Goal: Task Accomplishment & Management: Manage account settings

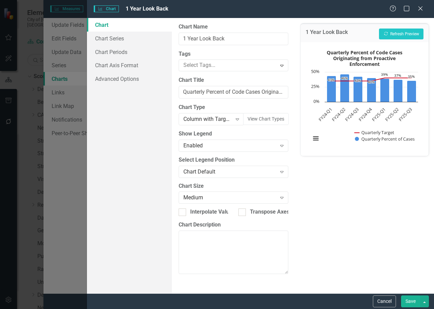
scroll to position [369, 0]
click at [407, 298] on button "Save" at bounding box center [410, 301] width 19 height 12
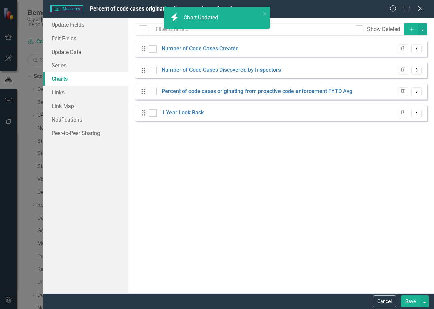
drag, startPoint x: 406, startPoint y: 298, endPoint x: 397, endPoint y: 285, distance: 16.3
click at [406, 298] on button "Save" at bounding box center [410, 301] width 19 height 12
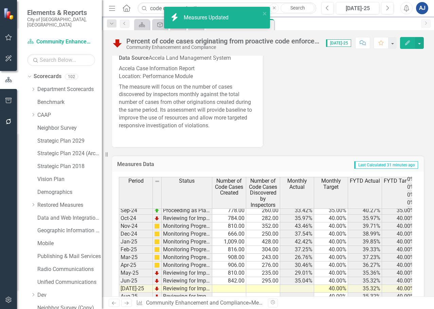
click at [169, 6] on div "icon.bolt Measures Updated icon.bolt Chart Updated" at bounding box center [217, 33] width 109 height 57
click at [161, 8] on input "code cases orginating" at bounding box center [227, 8] width 179 height 12
click at [157, 10] on input "code cases orginating" at bounding box center [227, 8] width 179 height 12
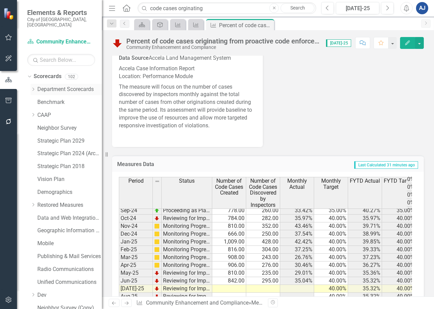
click at [35, 87] on icon "Dropdown" at bounding box center [33, 89] width 5 height 4
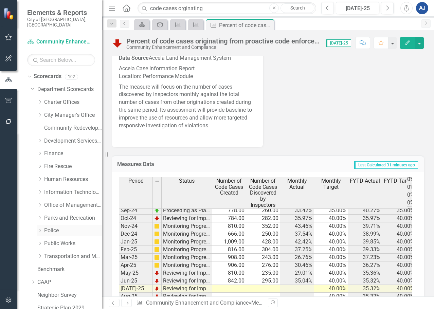
click at [52, 225] on div "Dropdown Police" at bounding box center [69, 230] width 65 height 11
click at [53, 229] on link "Police" at bounding box center [73, 231] width 58 height 8
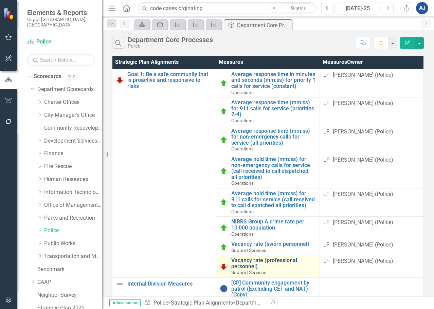
scroll to position [34, 0]
click at [264, 257] on link "Vacancy rate (professional personnel)" at bounding box center [273, 263] width 85 height 12
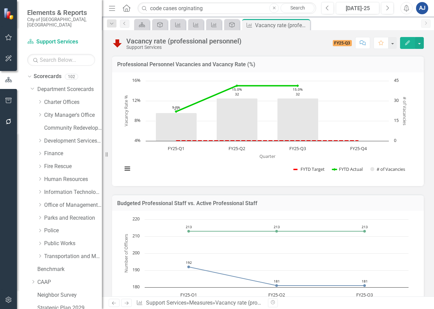
click at [406, 47] on button "Edit" at bounding box center [407, 43] width 15 height 12
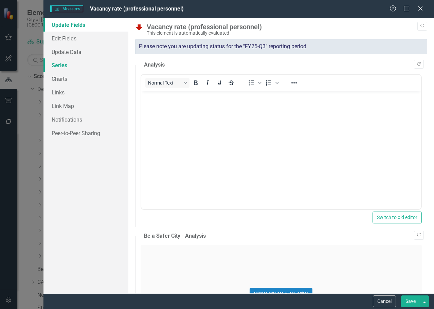
click at [61, 63] on link "Series" at bounding box center [85, 65] width 85 height 14
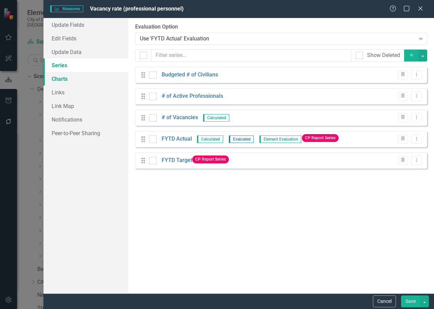
click at [72, 74] on link "Charts" at bounding box center [85, 79] width 85 height 14
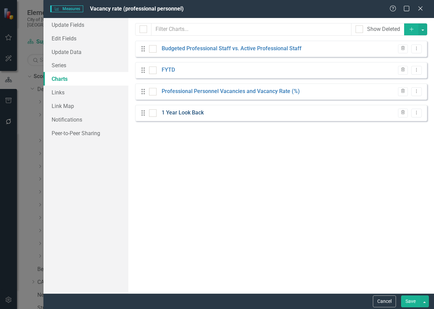
click at [180, 114] on link "1 Year Look Back" at bounding box center [183, 113] width 42 height 8
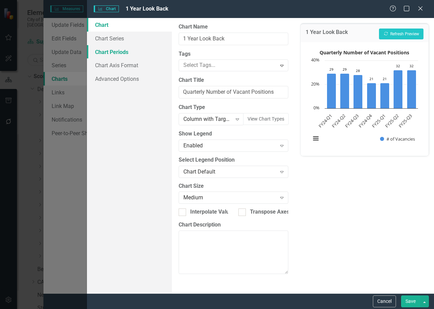
click at [112, 51] on link "Chart Periods" at bounding box center [129, 52] width 85 height 14
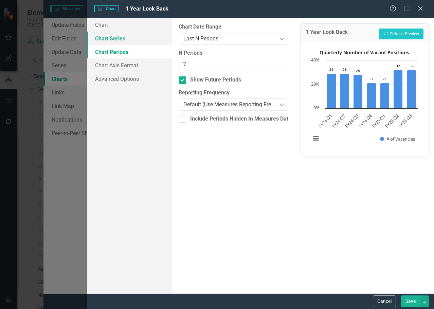
click at [110, 38] on link "Chart Series" at bounding box center [129, 39] width 85 height 14
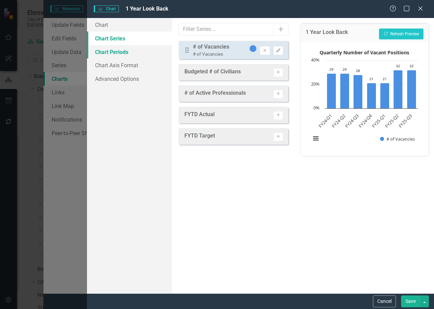
click at [113, 45] on link "Chart Periods" at bounding box center [129, 52] width 85 height 14
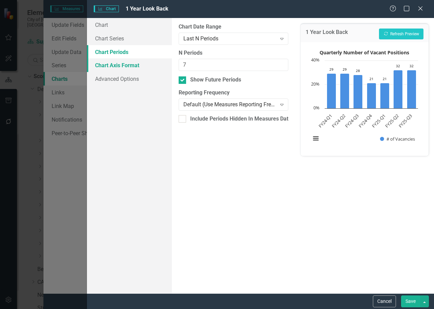
click at [131, 62] on link "Chart Axis Format" at bounding box center [129, 65] width 85 height 14
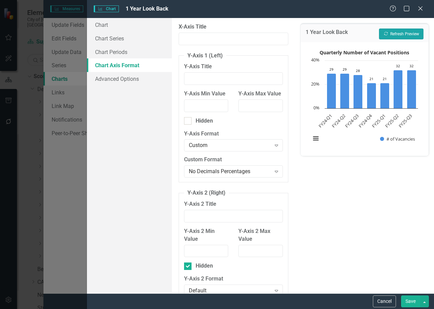
click at [400, 38] on button "Recalculate Refresh Preview" at bounding box center [401, 34] width 44 height 11
click at [244, 176] on div "No Decimals Percentages" at bounding box center [230, 172] width 82 height 8
click at [222, 149] on div "Custom" at bounding box center [230, 146] width 82 height 8
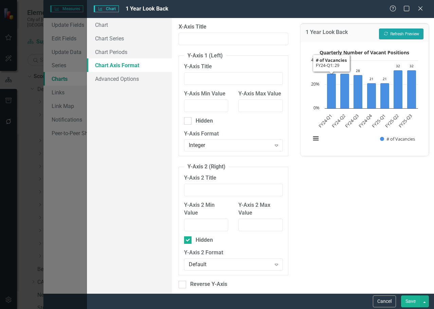
click at [421, 32] on button "Recalculate Refresh Preview" at bounding box center [401, 34] width 44 height 11
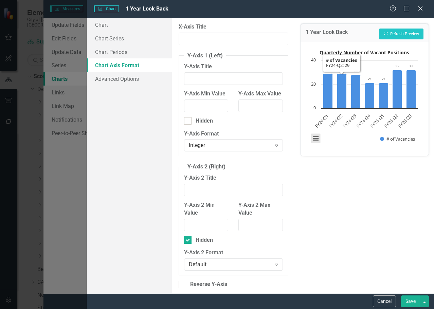
click at [316, 138] on button "View chart menu, Quarterly Number of Vacant Positions" at bounding box center [316, 139] width 10 height 10
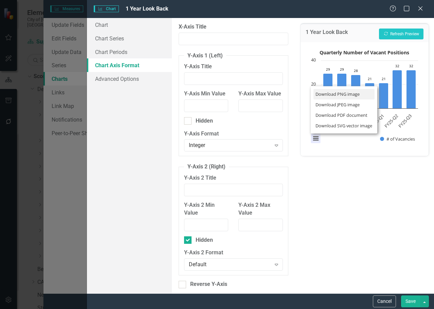
click at [326, 95] on li "Download PNG image" at bounding box center [343, 94] width 61 height 11
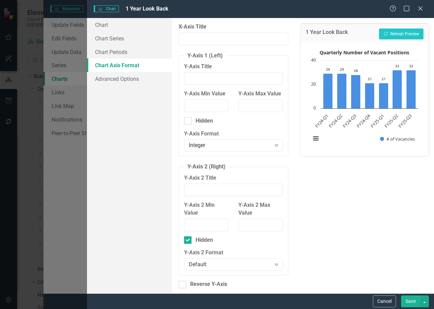
click at [409, 304] on button "Save" at bounding box center [410, 301] width 19 height 12
